Goal: Transaction & Acquisition: Purchase product/service

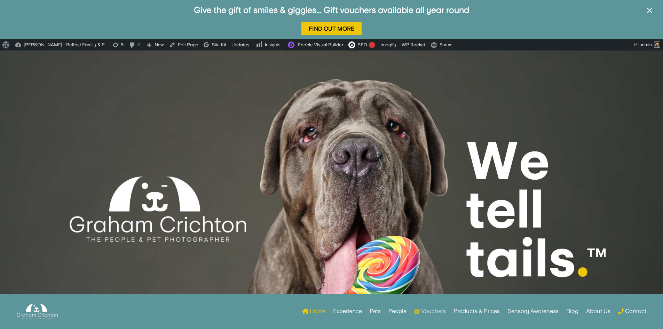
click at [437, 312] on link "Vouchers" at bounding box center [430, 310] width 32 height 27
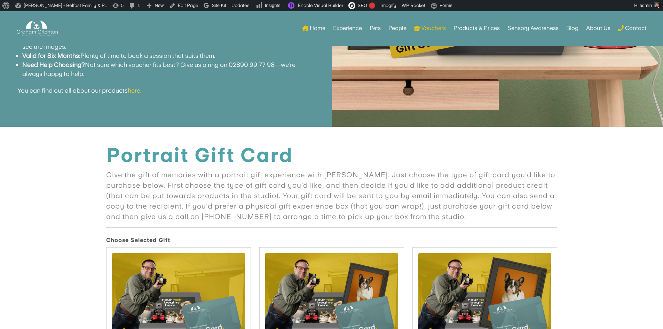
scroll to position [487, 0]
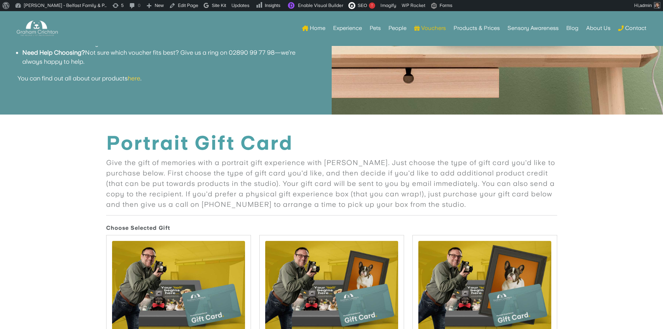
click at [140, 77] on font "here" at bounding box center [134, 77] width 13 height 7
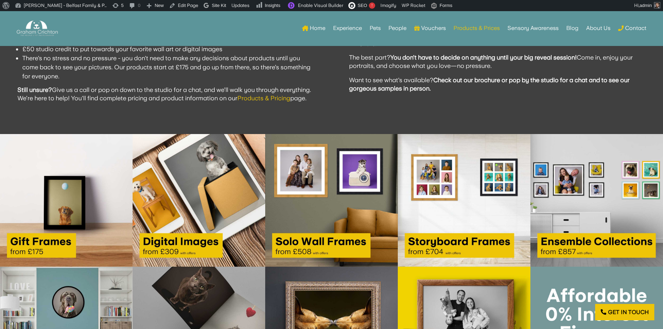
scroll to position [828, 0]
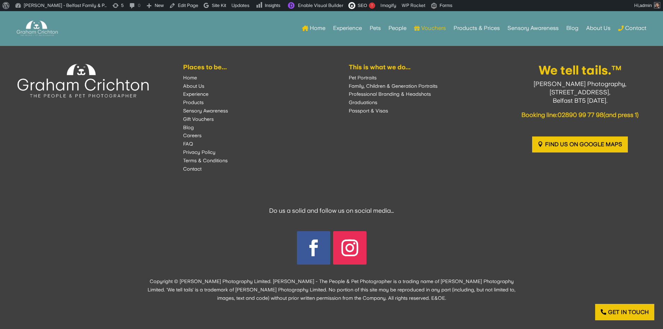
scroll to position [1441, 0]
